Goal: Information Seeking & Learning: Learn about a topic

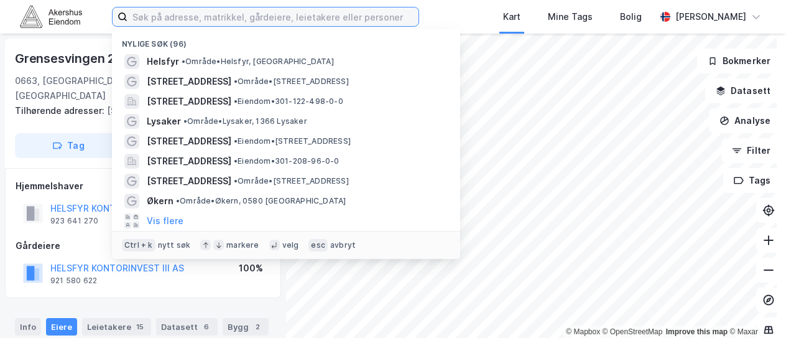
click at [214, 17] on input at bounding box center [272, 16] width 291 height 19
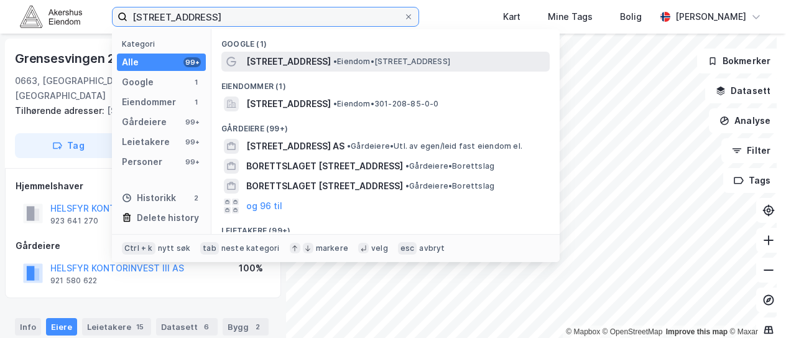
type input "[STREET_ADDRESS]"
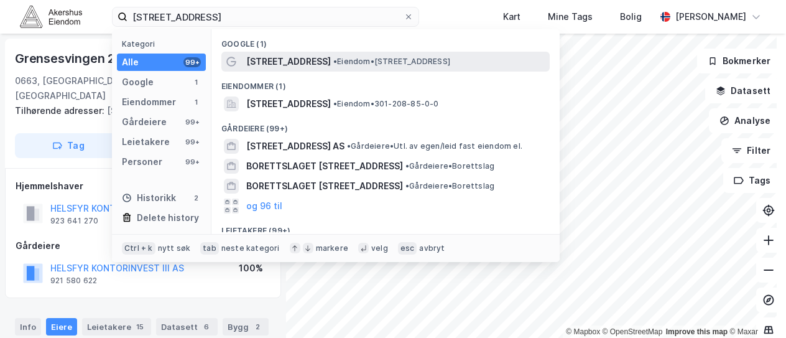
click at [333, 60] on span "•" at bounding box center [335, 61] width 4 height 9
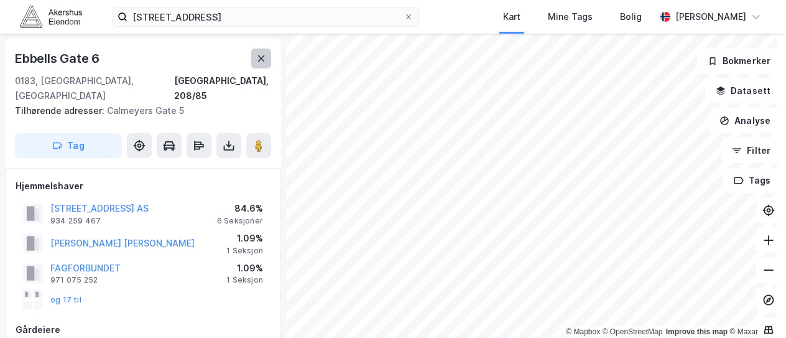
click at [261, 59] on icon at bounding box center [261, 58] width 10 height 10
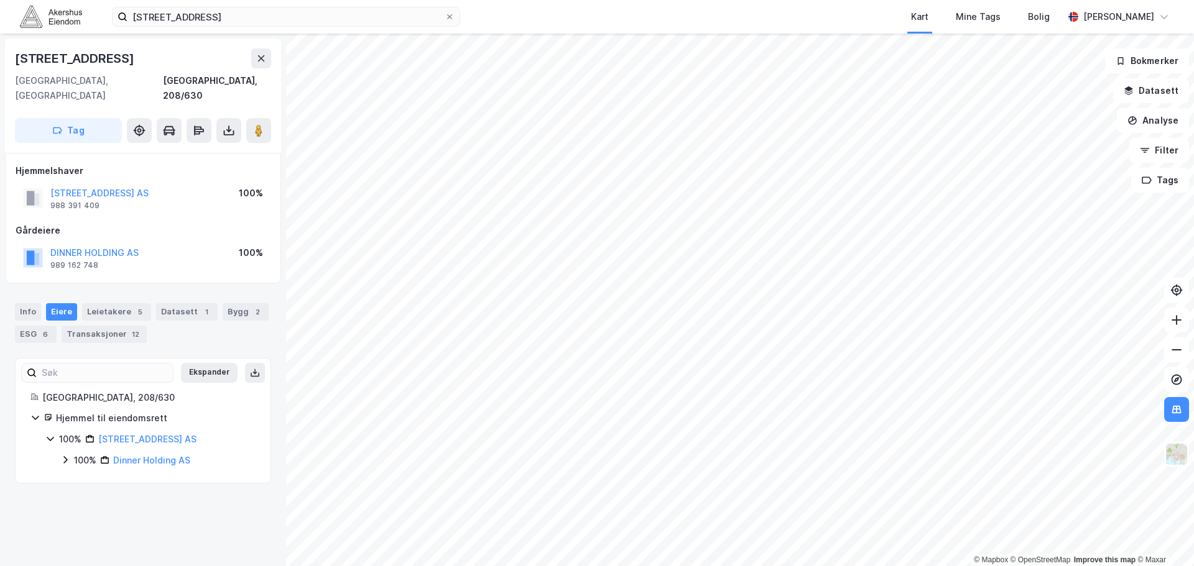
click at [785, 337] on html "calmeyers gate 5 Kart Mine Tags [PERSON_NAME] [PERSON_NAME] © Mapbox © OpenStre…" at bounding box center [597, 283] width 1194 height 566
click at [121, 337] on link "Tordenskioldsgate 6 AS" at bounding box center [150, 439] width 104 height 11
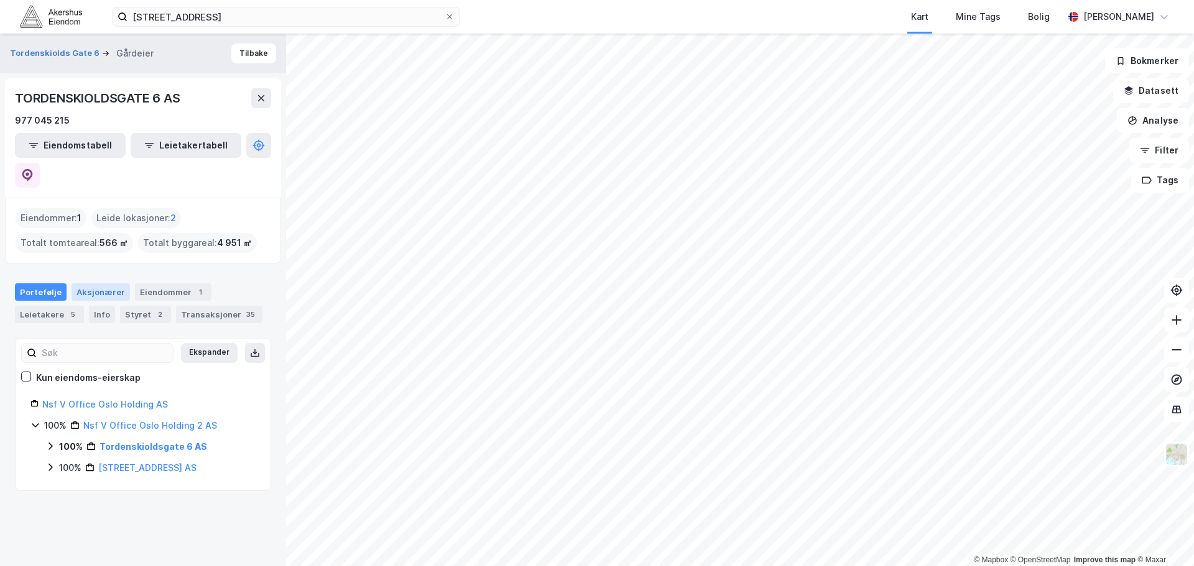
click at [95, 284] on div "Aksjonærer" at bounding box center [101, 292] width 58 height 17
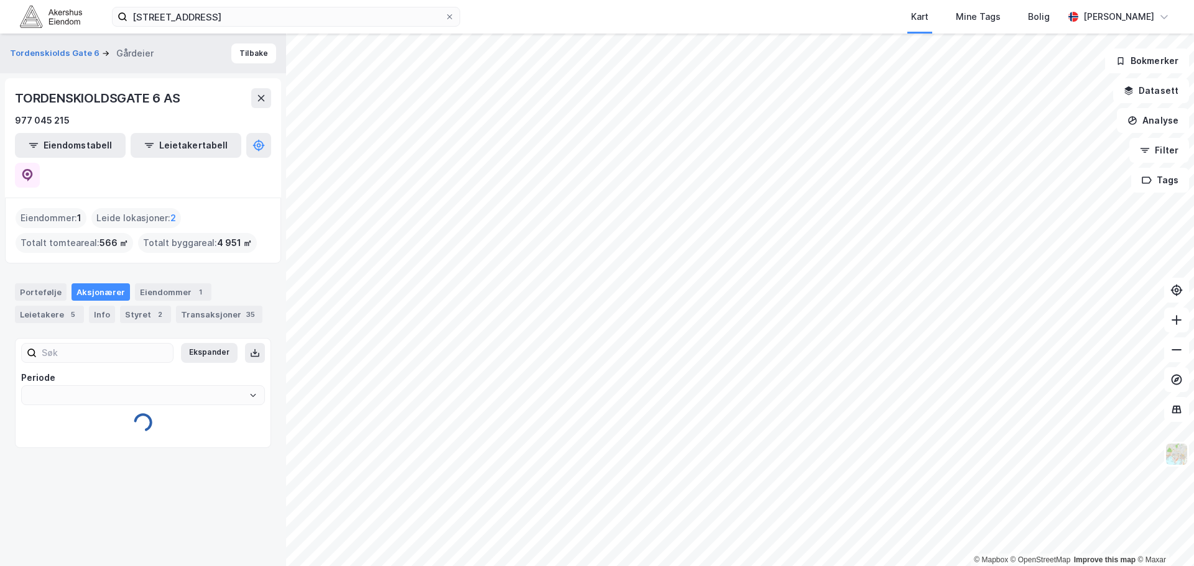
type input "Siste"
click at [133, 306] on div "Styret 2" at bounding box center [145, 314] width 51 height 17
